Goal: Information Seeking & Learning: Learn about a topic

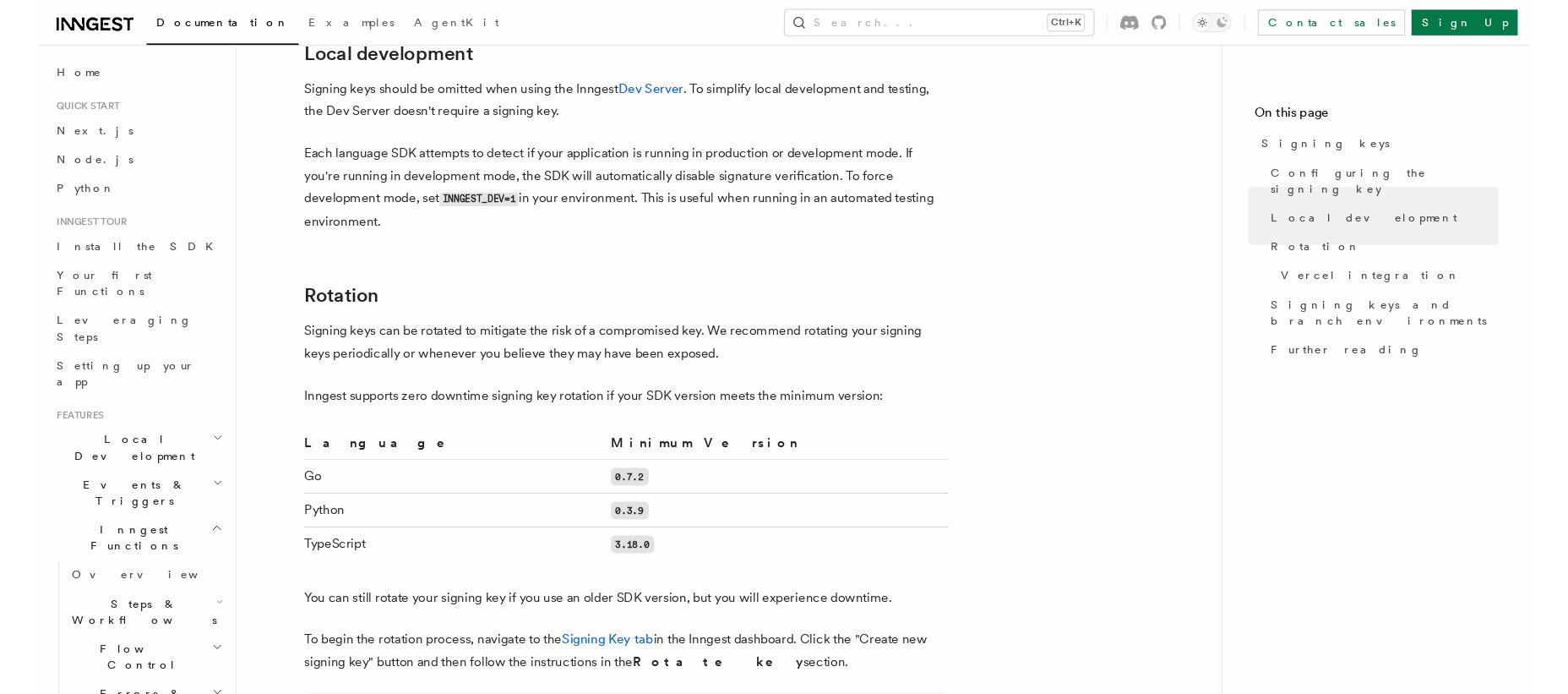
scroll to position [578, 0]
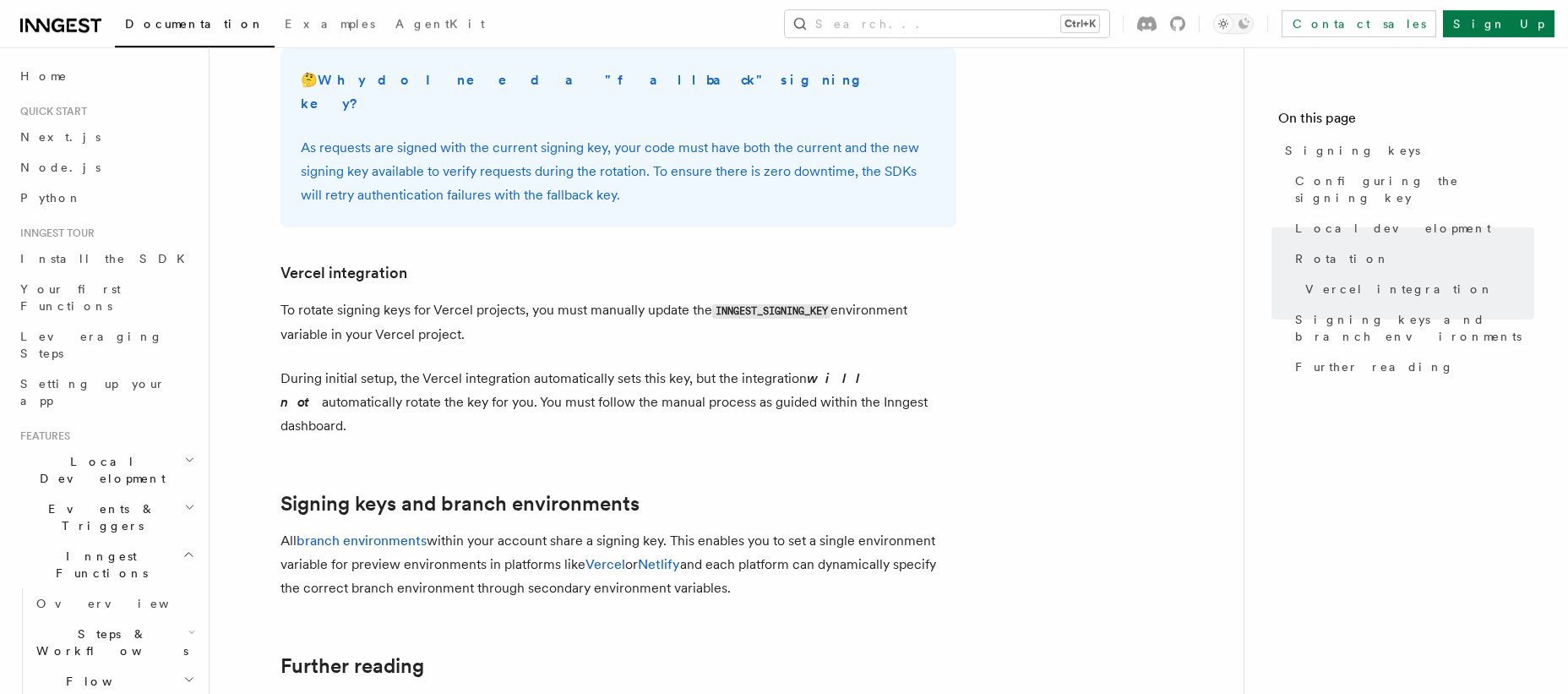
scroll to position [1735, 0]
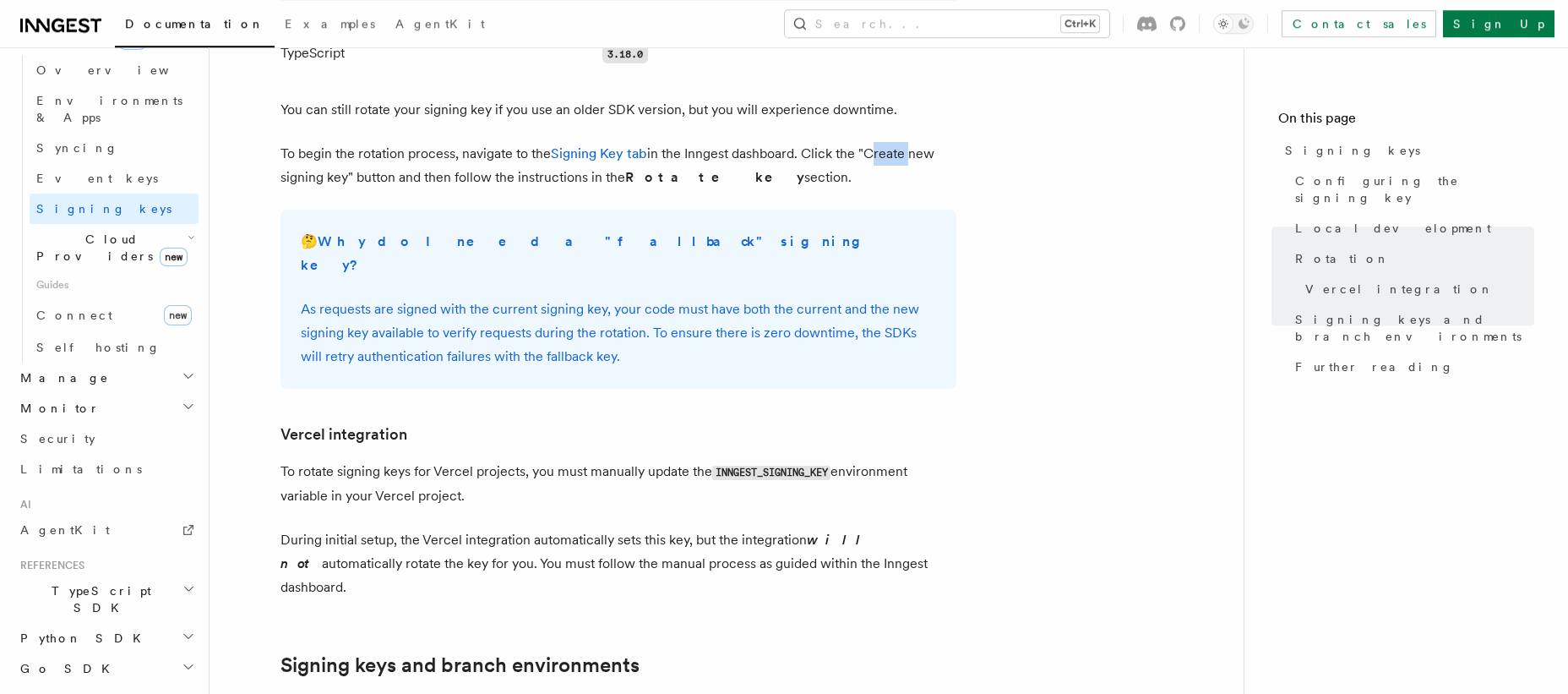
scroll to position [1653, 0]
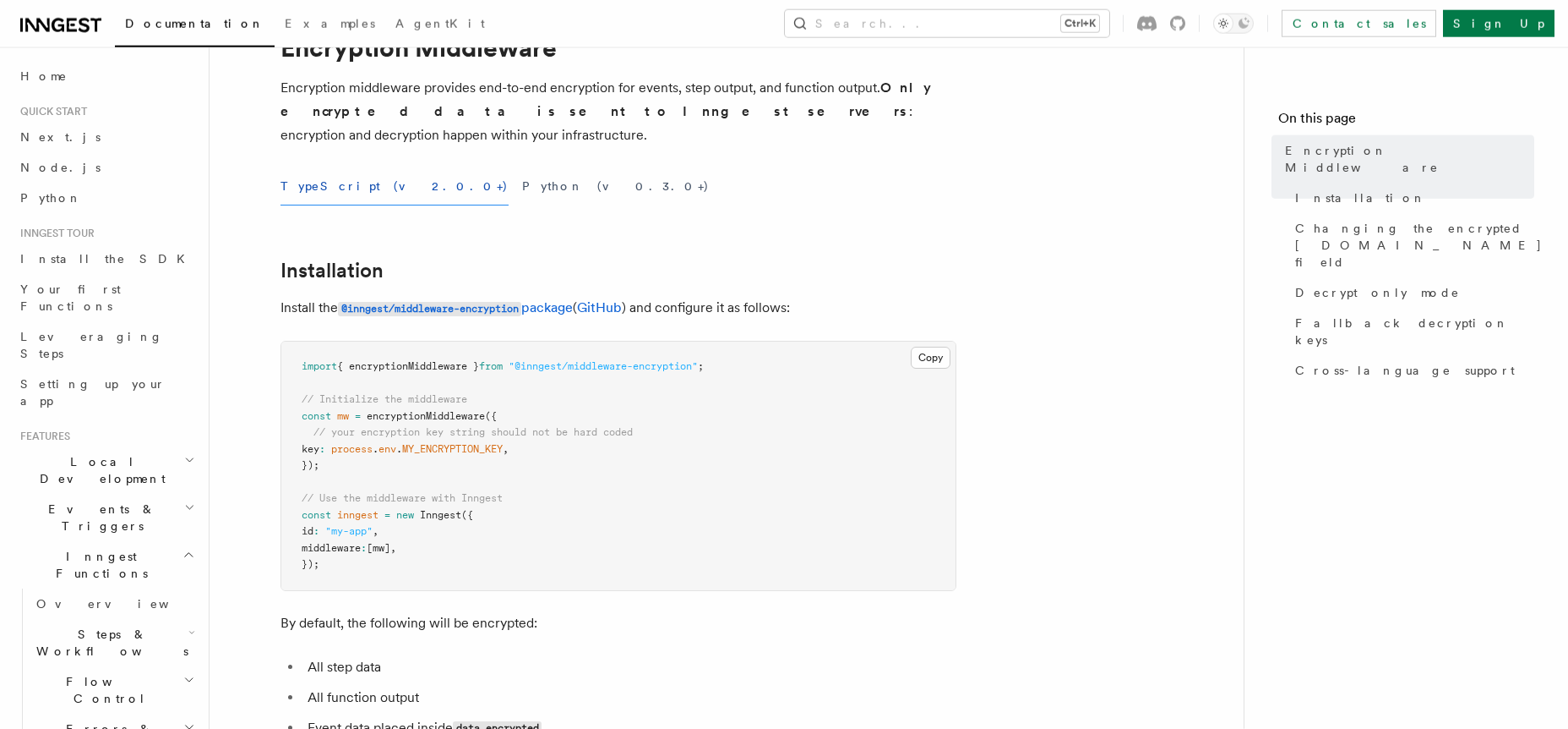
scroll to position [193, 0]
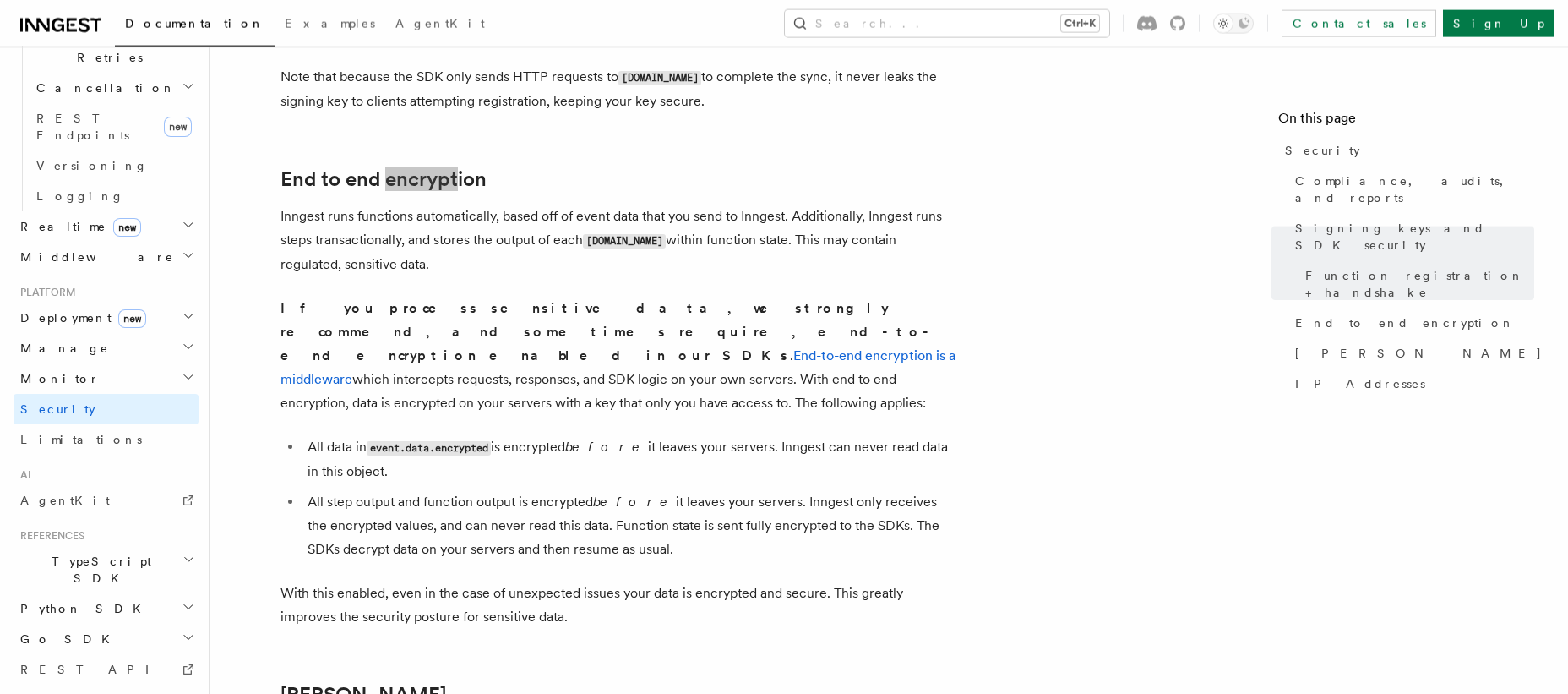
scroll to position [1246, 0]
